Goal: Use online tool/utility: Utilize a website feature to perform a specific function

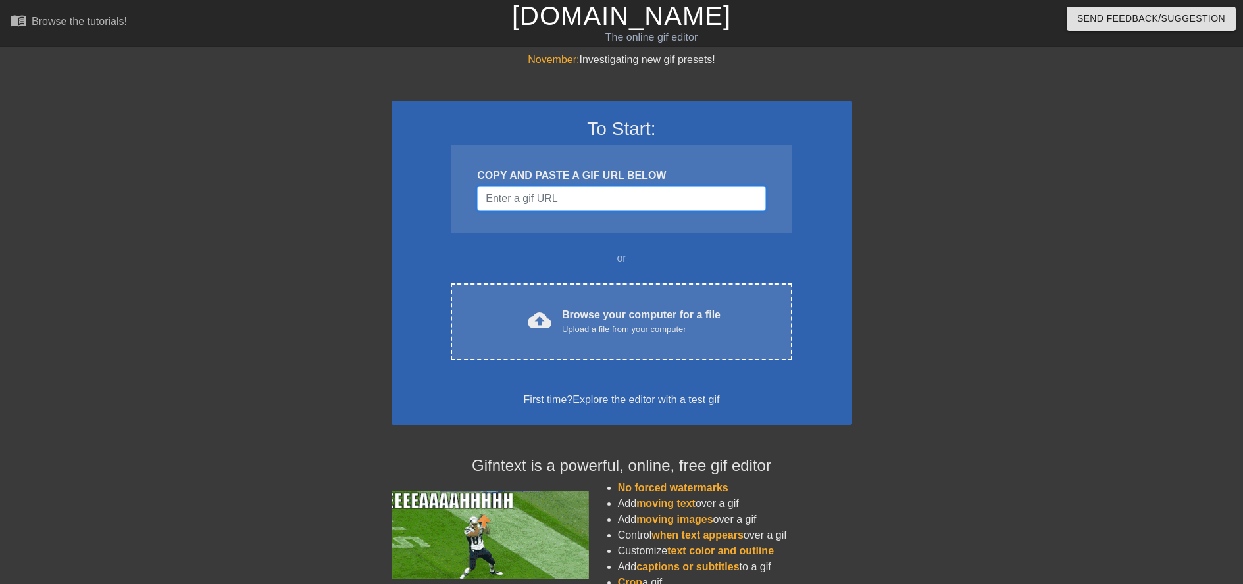
click at [571, 199] on input "Username" at bounding box center [621, 198] width 288 height 25
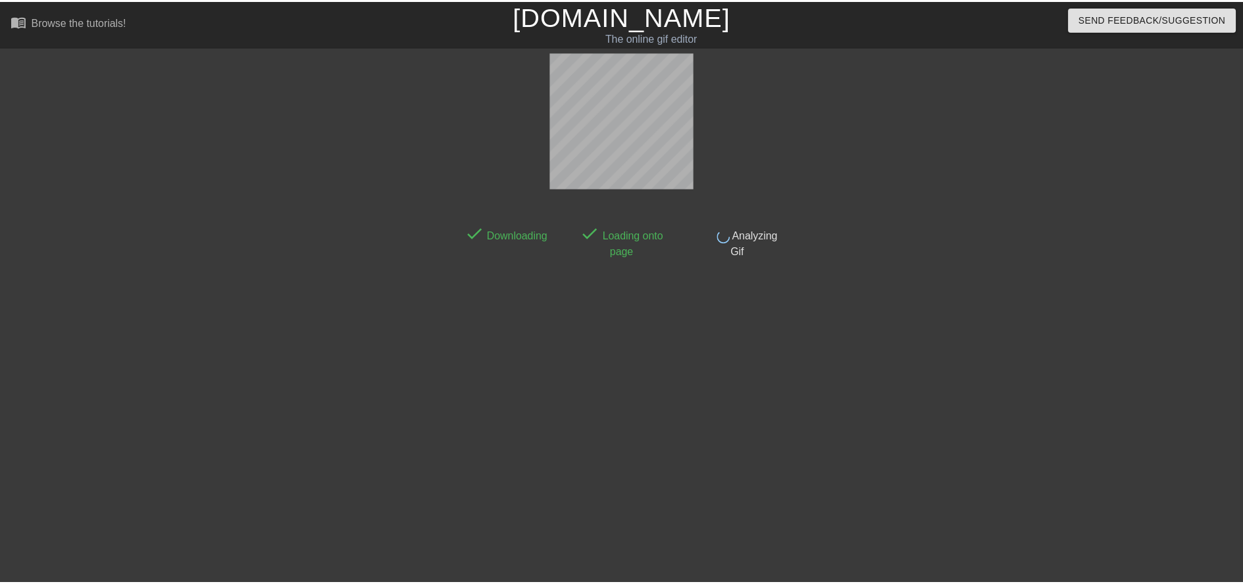
scroll to position [12, 0]
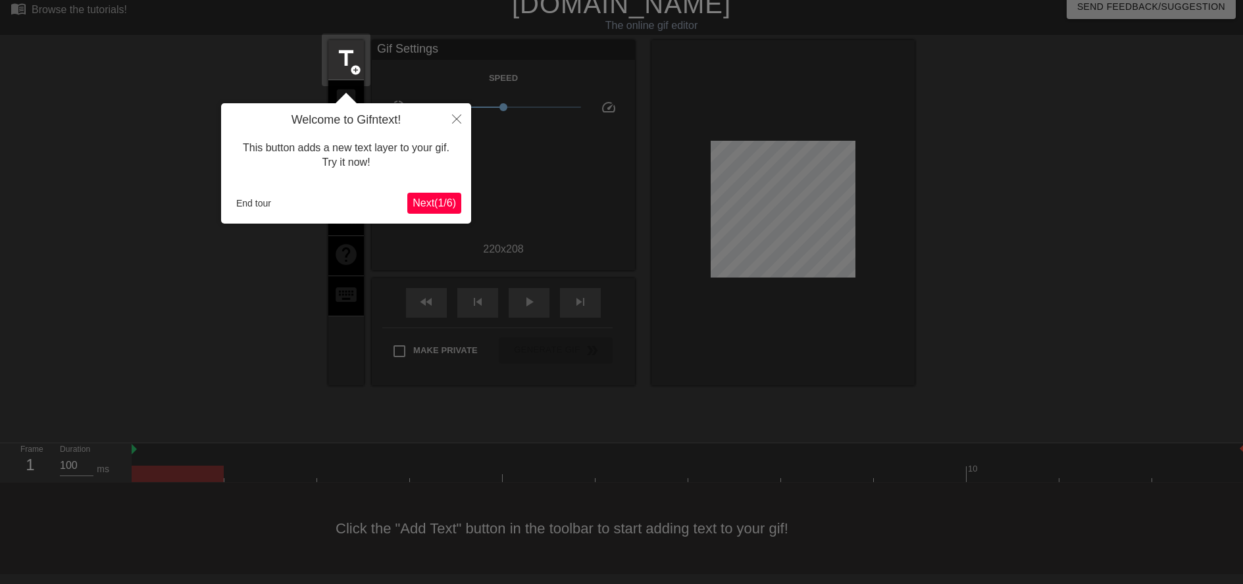
click at [426, 202] on span "Next ( 1 / 6 )" at bounding box center [434, 202] width 43 height 11
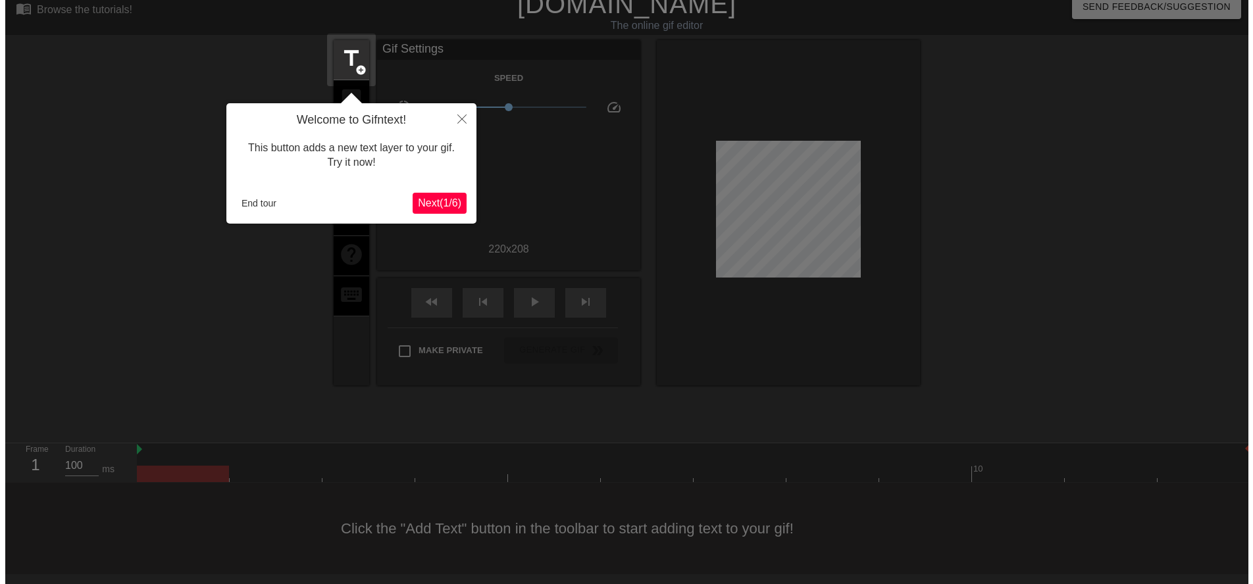
scroll to position [0, 0]
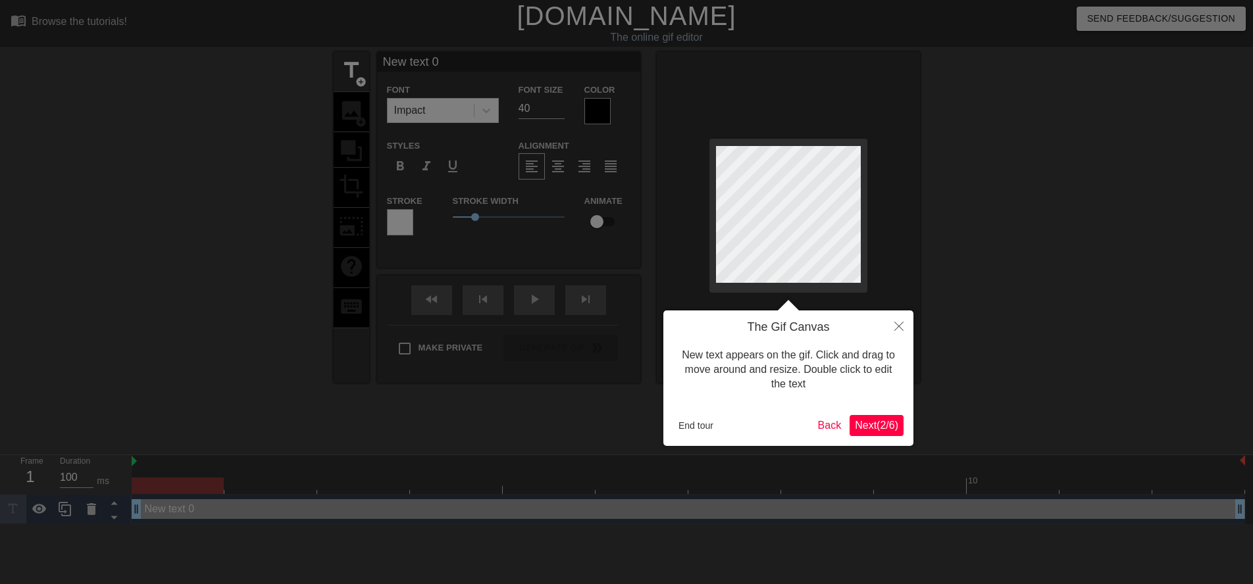
click at [888, 431] on span "Next ( 2 / 6 )" at bounding box center [876, 425] width 43 height 11
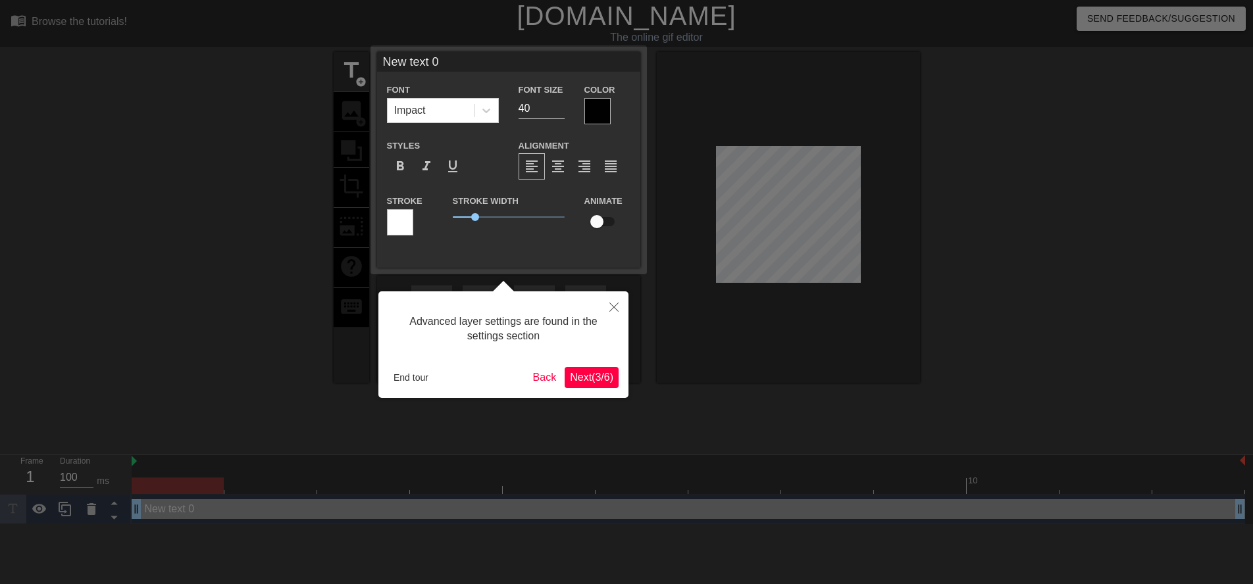
click at [598, 374] on span "Next ( 3 / 6 )" at bounding box center [591, 377] width 43 height 11
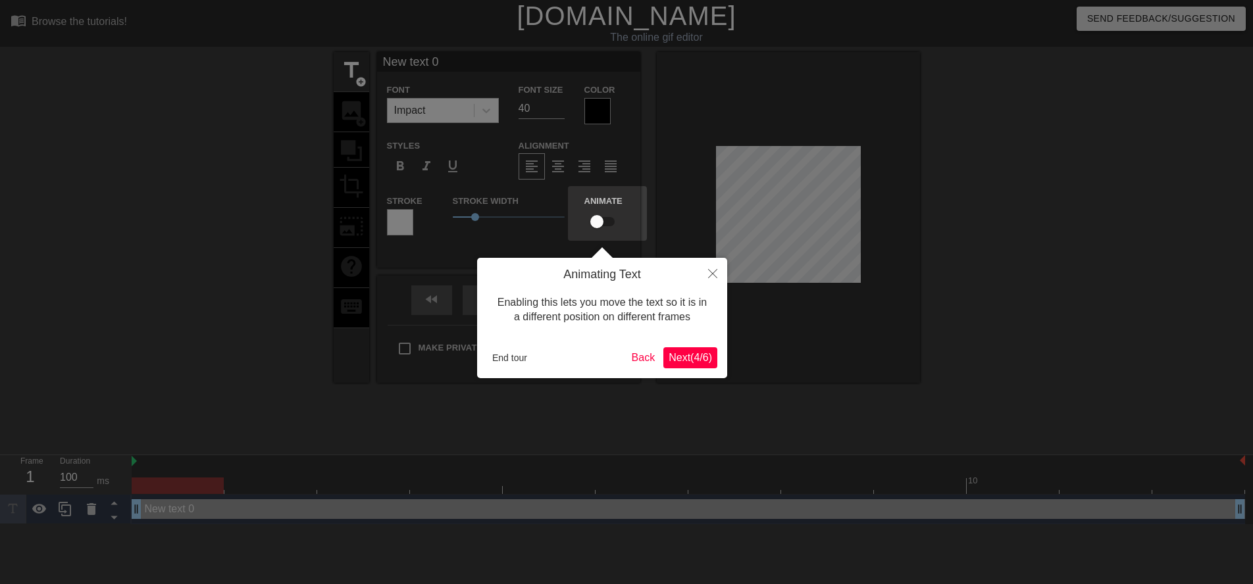
click at [694, 359] on span "Next ( 4 / 6 )" at bounding box center [690, 357] width 43 height 11
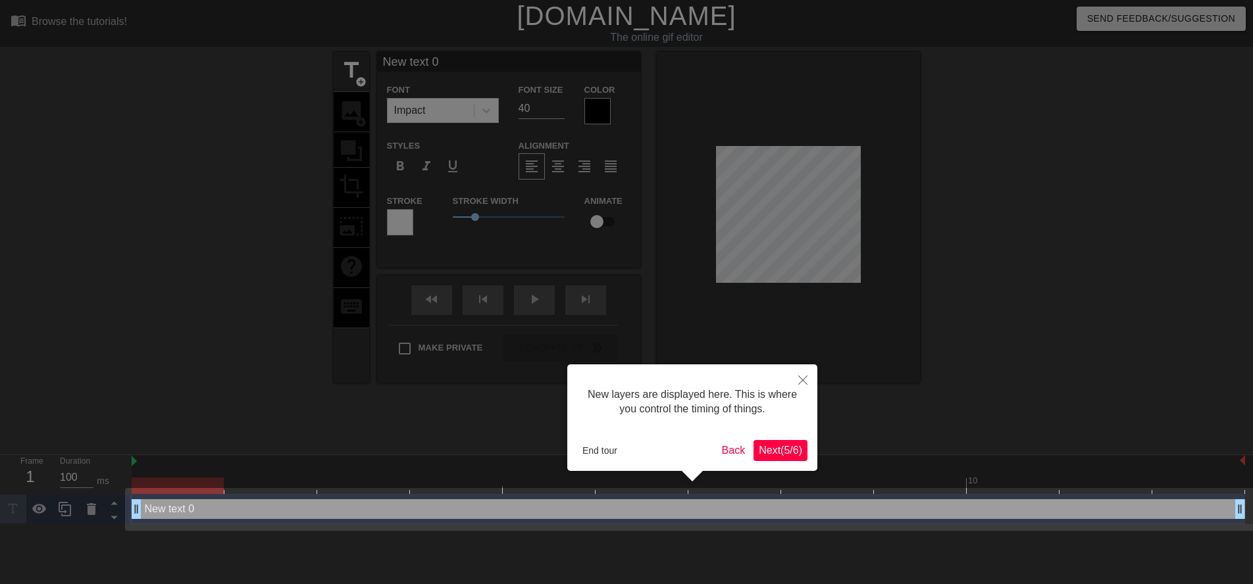
click at [784, 453] on span "Next ( 5 / 6 )" at bounding box center [780, 450] width 43 height 11
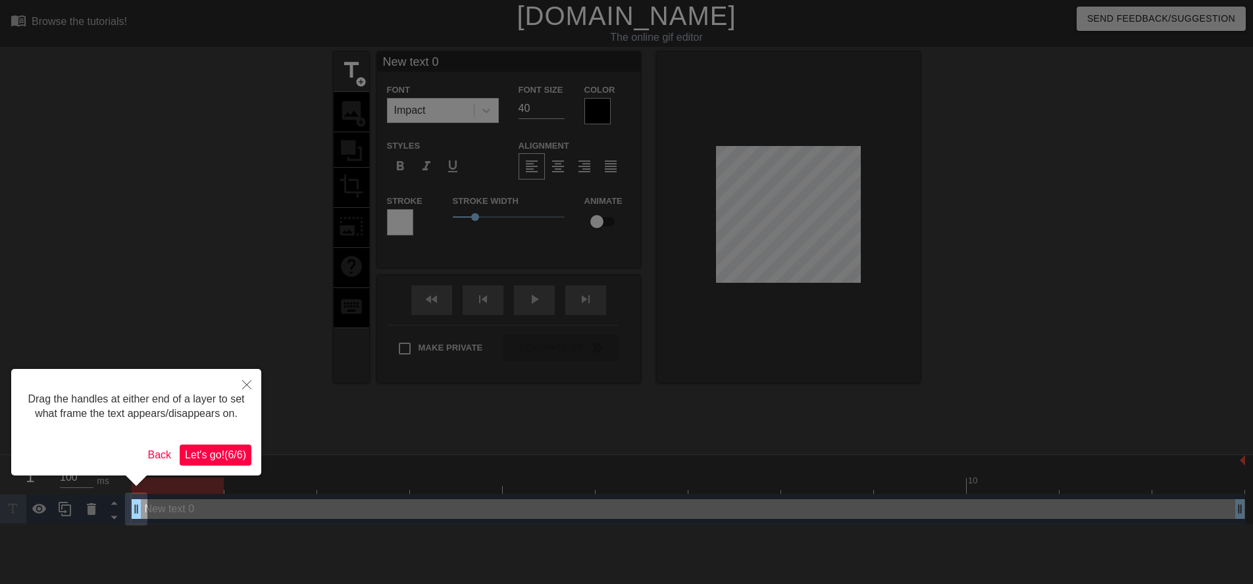
click at [220, 452] on span "Let's go! ( 6 / 6 )" at bounding box center [215, 454] width 61 height 11
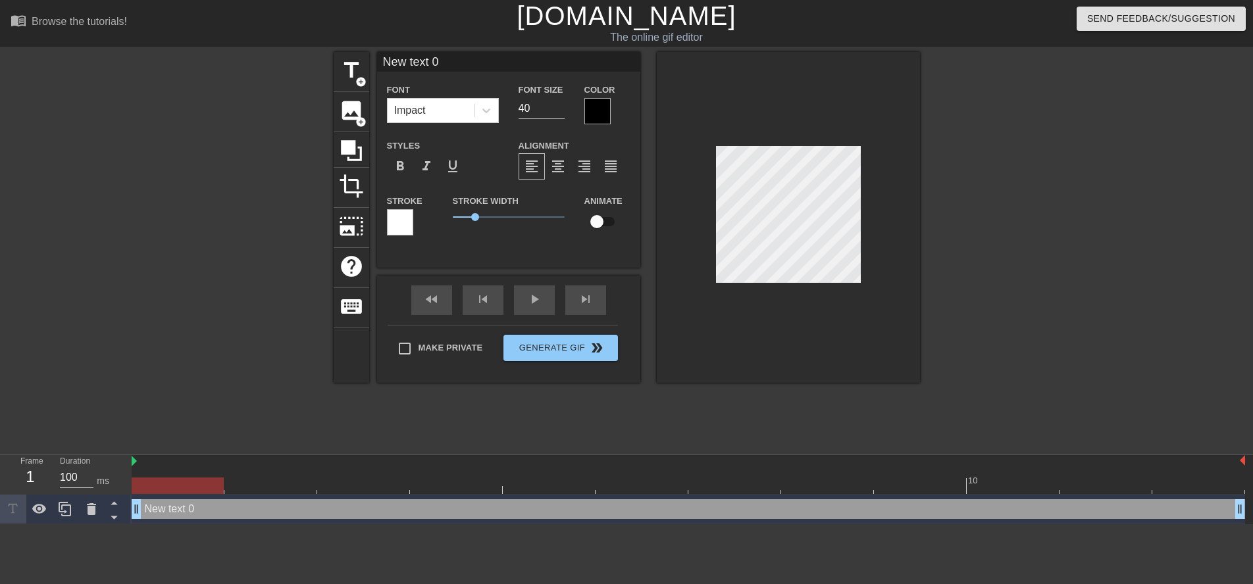
click at [202, 508] on div "New text 0 drag_handle drag_handle" at bounding box center [688, 509] width 1113 height 20
click at [90, 511] on icon at bounding box center [91, 509] width 9 height 12
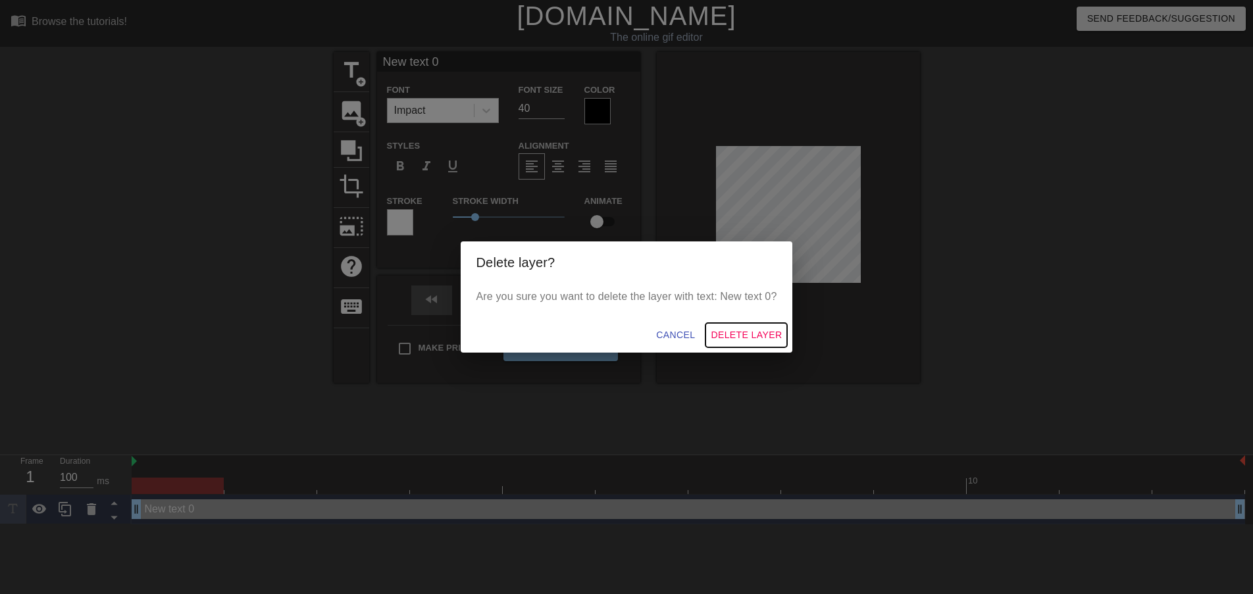
click at [734, 330] on span "Delete Layer" at bounding box center [746, 335] width 71 height 16
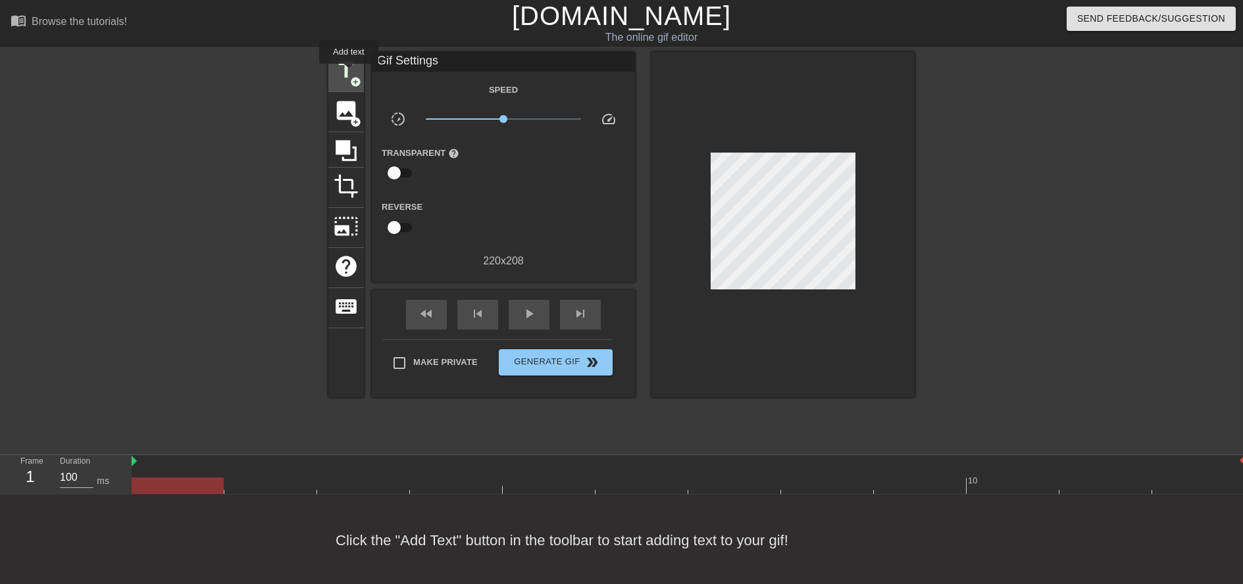
click at [349, 73] on span "title" at bounding box center [346, 70] width 25 height 25
click at [358, 80] on span "add_circle" at bounding box center [355, 81] width 11 height 11
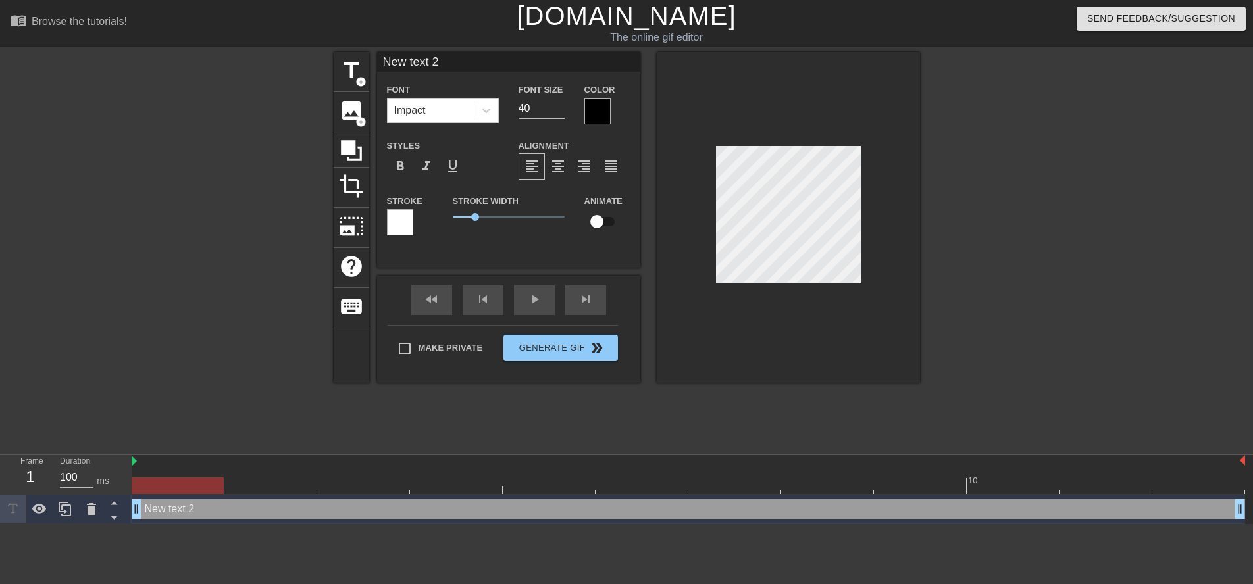
scroll to position [2, 4]
type input "Q"
type textarea "Q"
type input "QA"
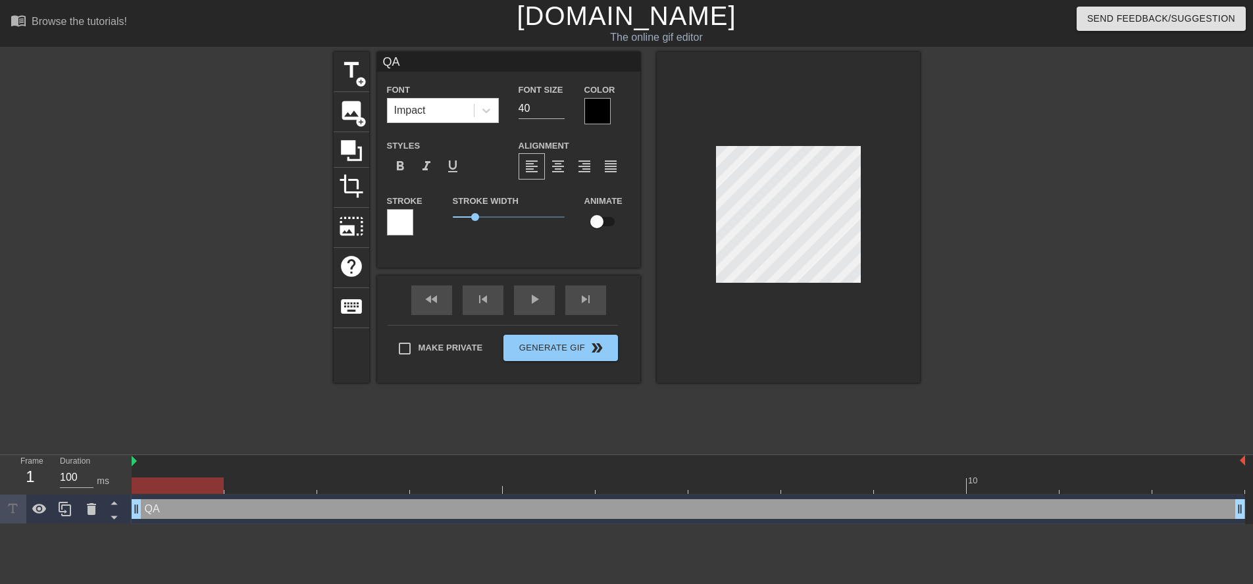
type textarea "QA"
click at [600, 218] on input "checkbox" at bounding box center [596, 221] width 75 height 25
checkbox input "true"
click at [365, 78] on span "add_circle" at bounding box center [360, 81] width 11 height 11
type input "New text 3"
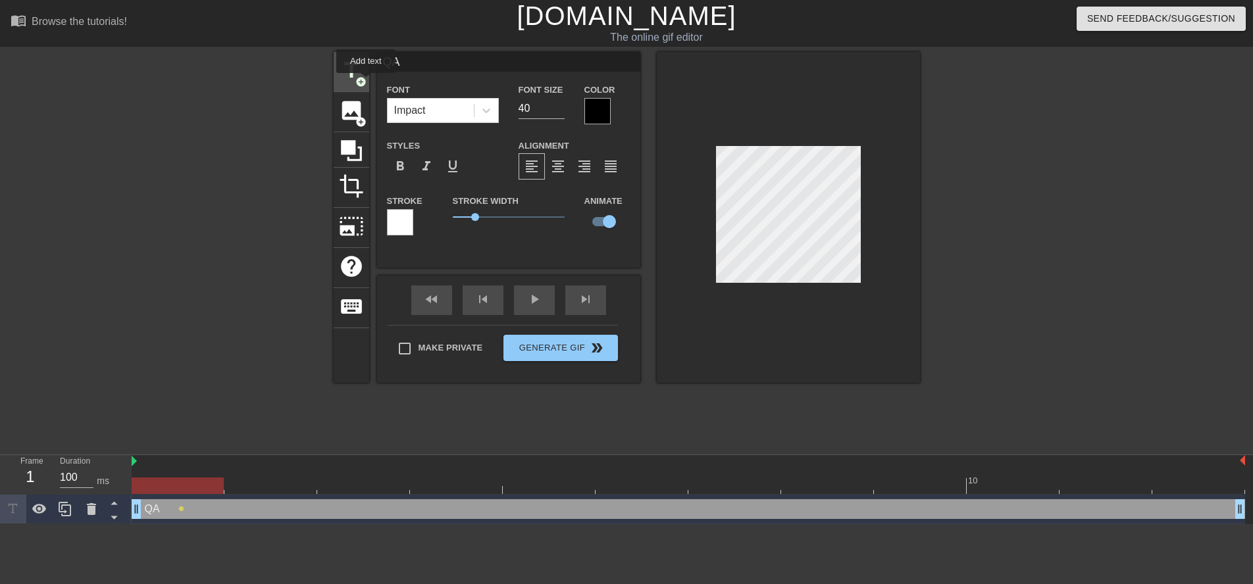
checkbox input "false"
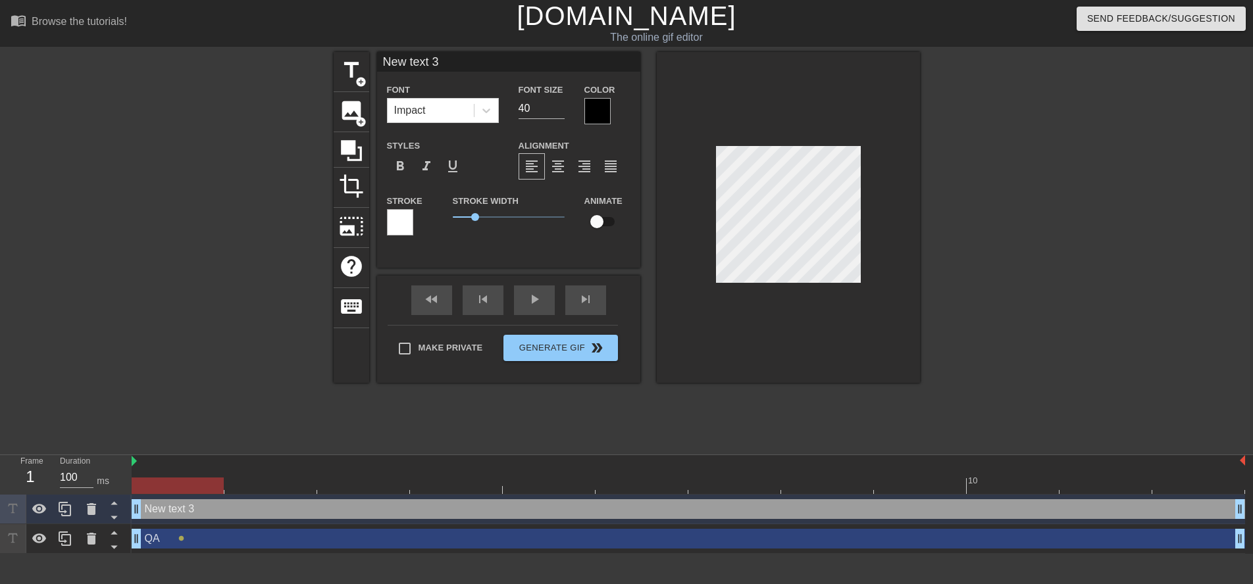
click at [696, 204] on div at bounding box center [788, 217] width 263 height 331
type input "F"
type textarea "F"
type input "Fe"
type textarea "Fe"
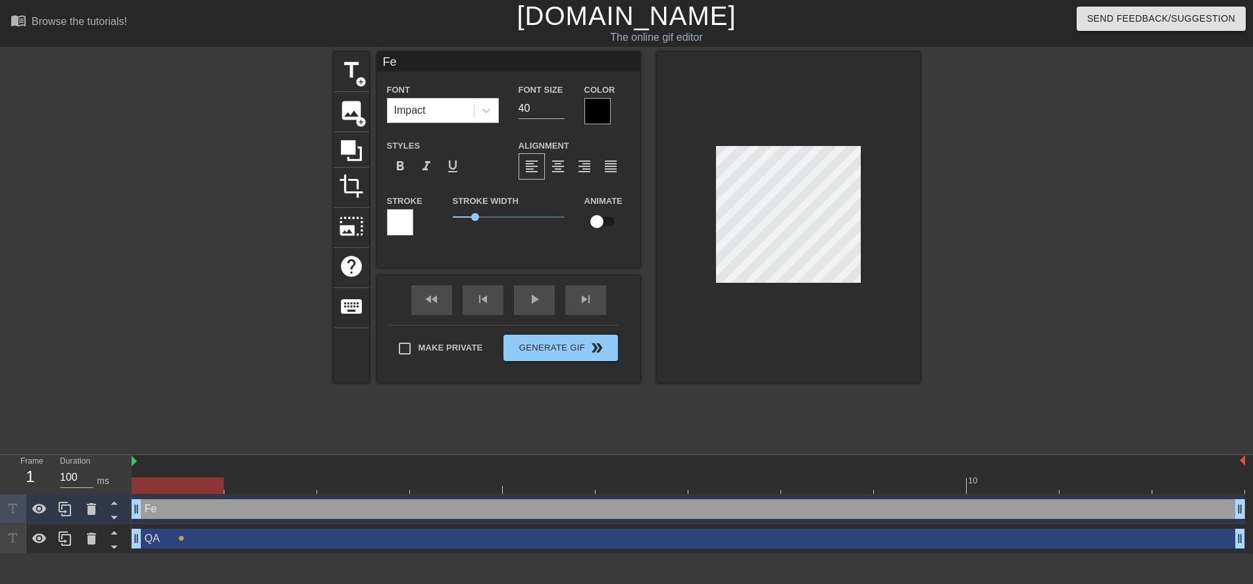
type input "Fed"
type textarea "Fed"
type input "Fede"
type textarea "Fede"
type input "[PERSON_NAME]"
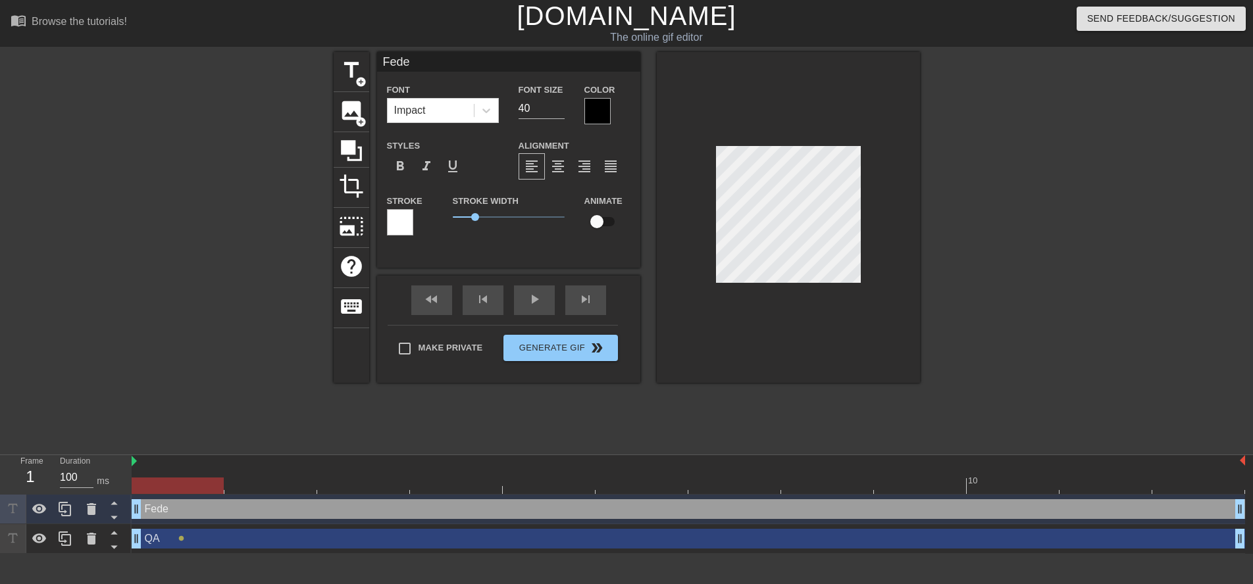
type textarea "[PERSON_NAME]"
type input "Federi"
type textarea "Federi"
type input "Federic"
type textarea "Federic"
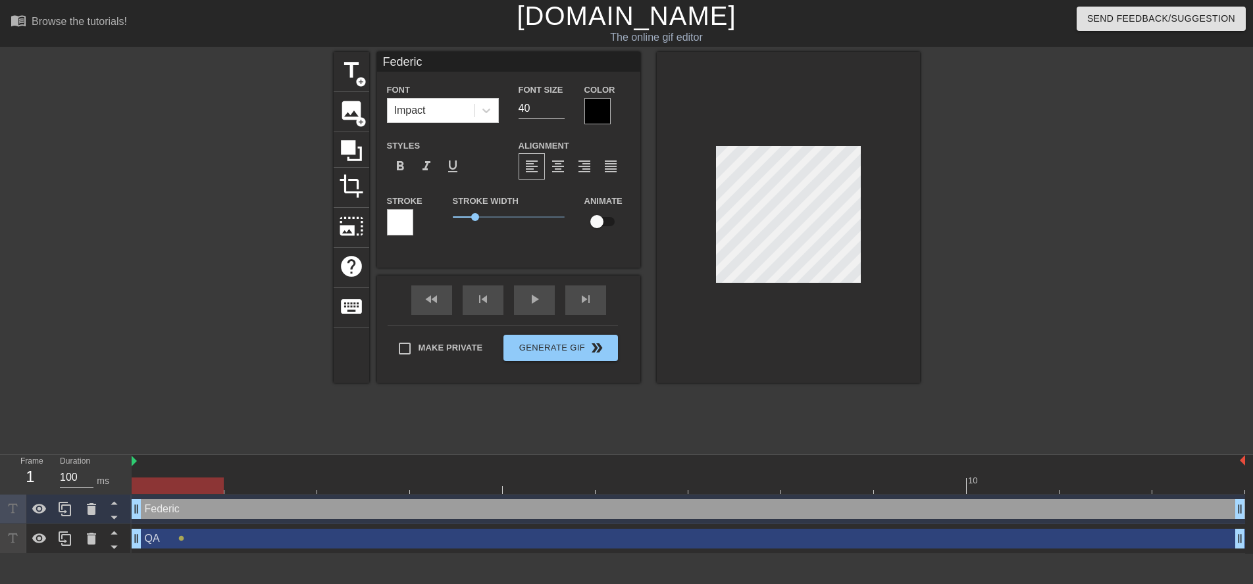
type input "[PERSON_NAME]"
type textarea "[PERSON_NAME]"
click at [601, 219] on input "checkbox" at bounding box center [596, 221] width 75 height 25
checkbox input "true"
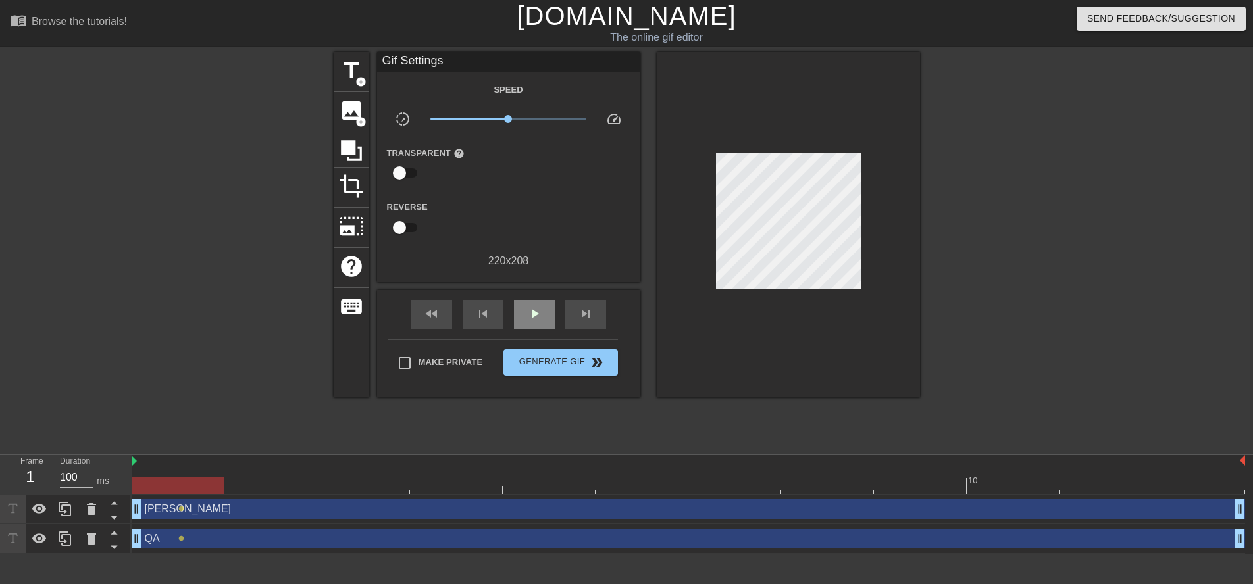
click at [528, 298] on div "fast_rewind skip_previous play_arrow skip_next" at bounding box center [508, 314] width 215 height 49
click at [530, 309] on span "play_arrow" at bounding box center [534, 314] width 16 height 16
click at [564, 359] on span "Generate Gif double_arrow" at bounding box center [560, 363] width 103 height 16
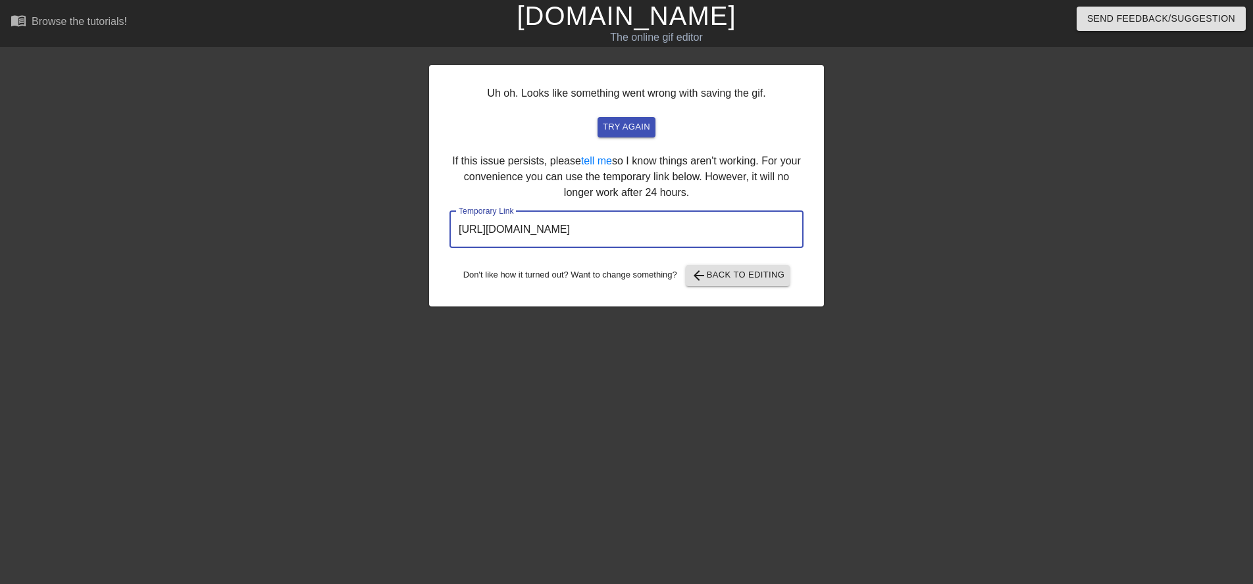
drag, startPoint x: 745, startPoint y: 223, endPoint x: 448, endPoint y: 223, distance: 296.8
click at [448, 223] on div "Uh oh. Looks like something went wrong with saving the gif. try again If this i…" at bounding box center [626, 186] width 395 height 242
click at [37, 112] on div "Uh oh. Looks like something went wrong with saving the gif. try again If this i…" at bounding box center [626, 249] width 1253 height 395
